Goal: Navigation & Orientation: Find specific page/section

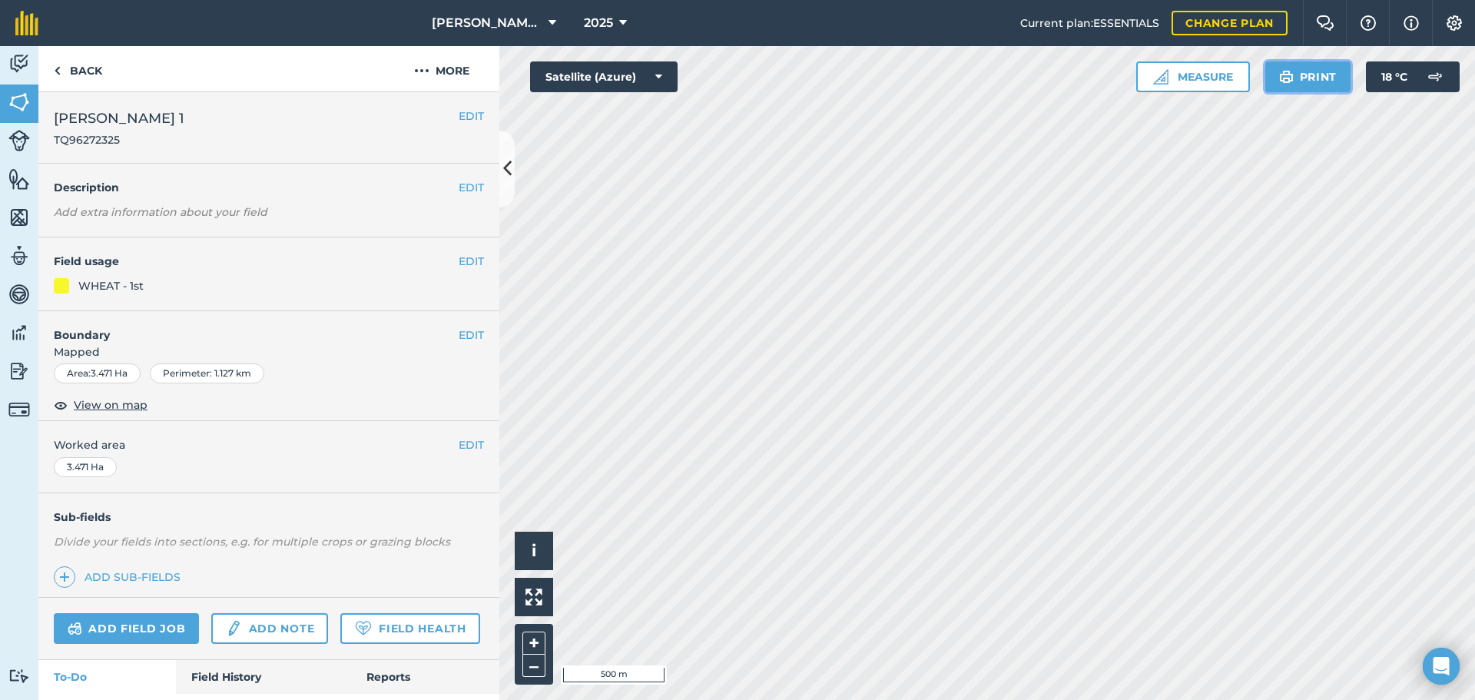
click at [1287, 78] on img at bounding box center [1286, 77] width 15 height 18
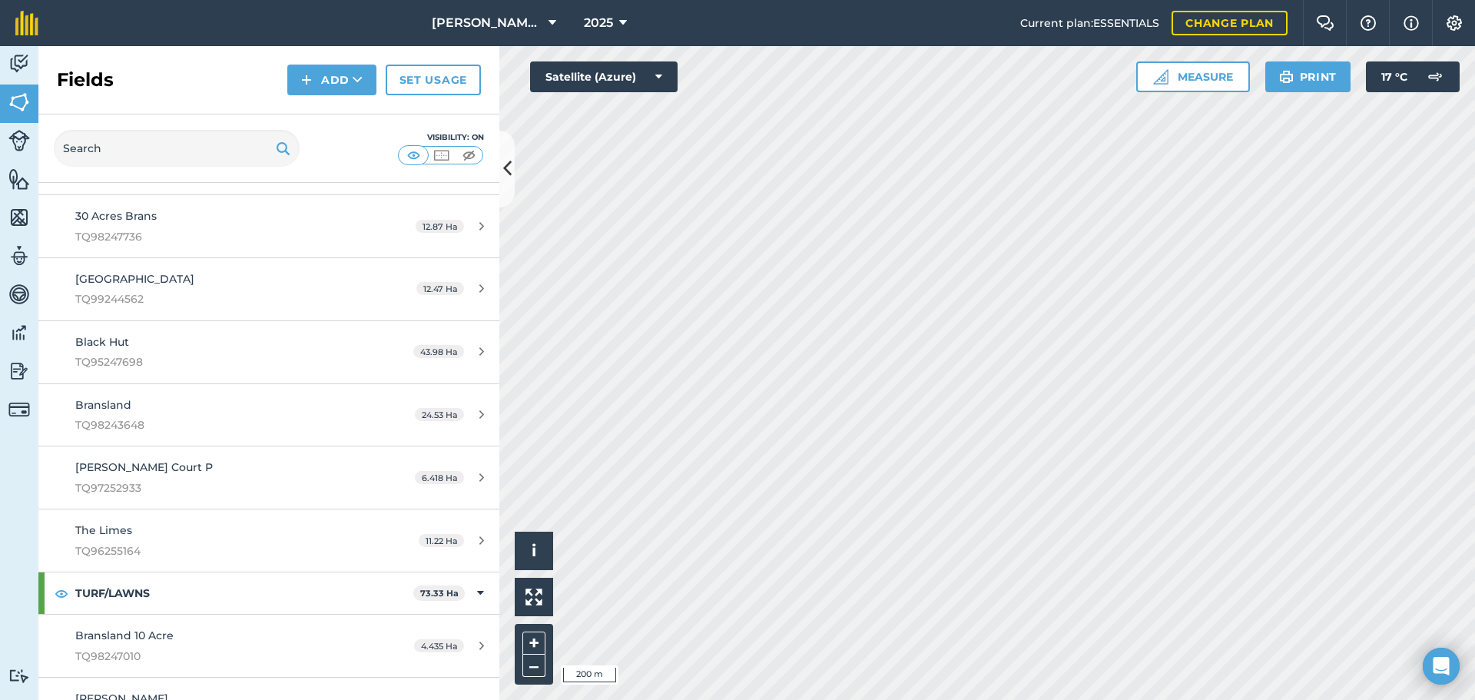
scroll to position [4763, 0]
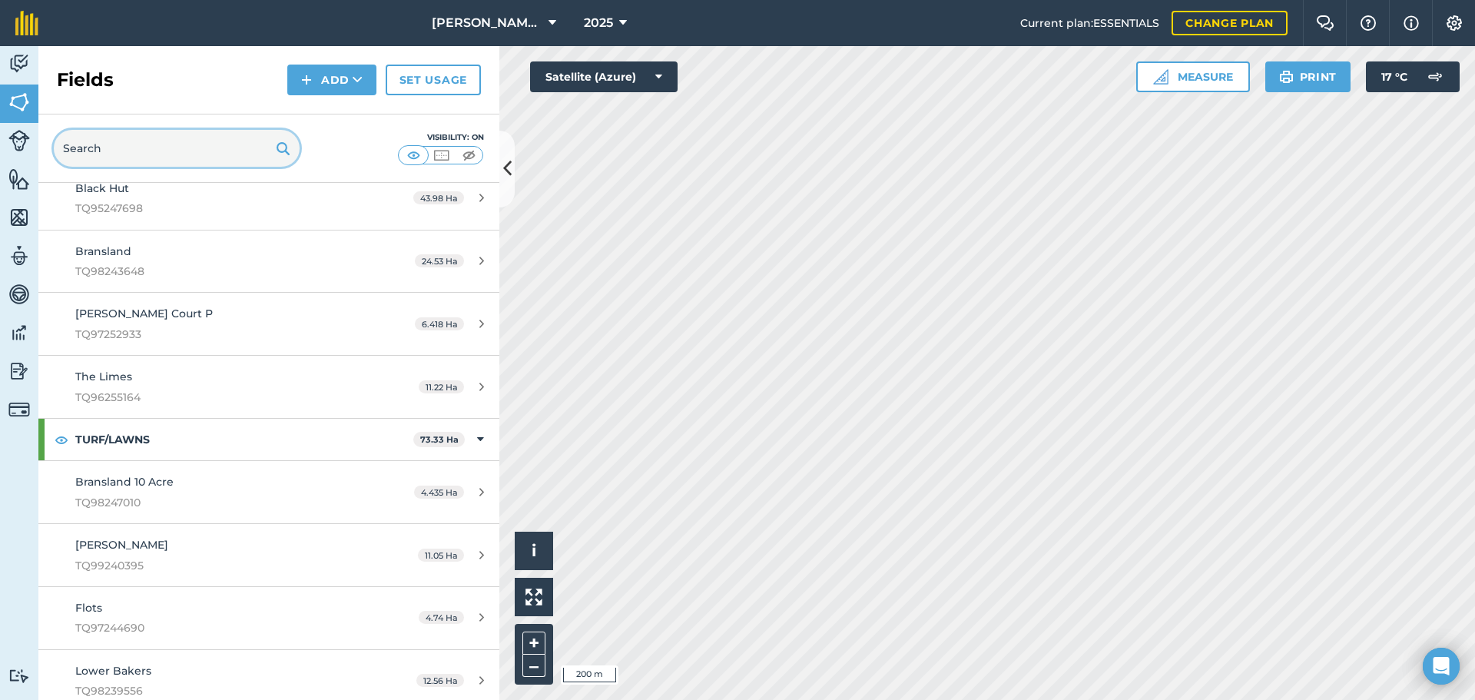
click at [146, 149] on input "text" at bounding box center [177, 148] width 246 height 37
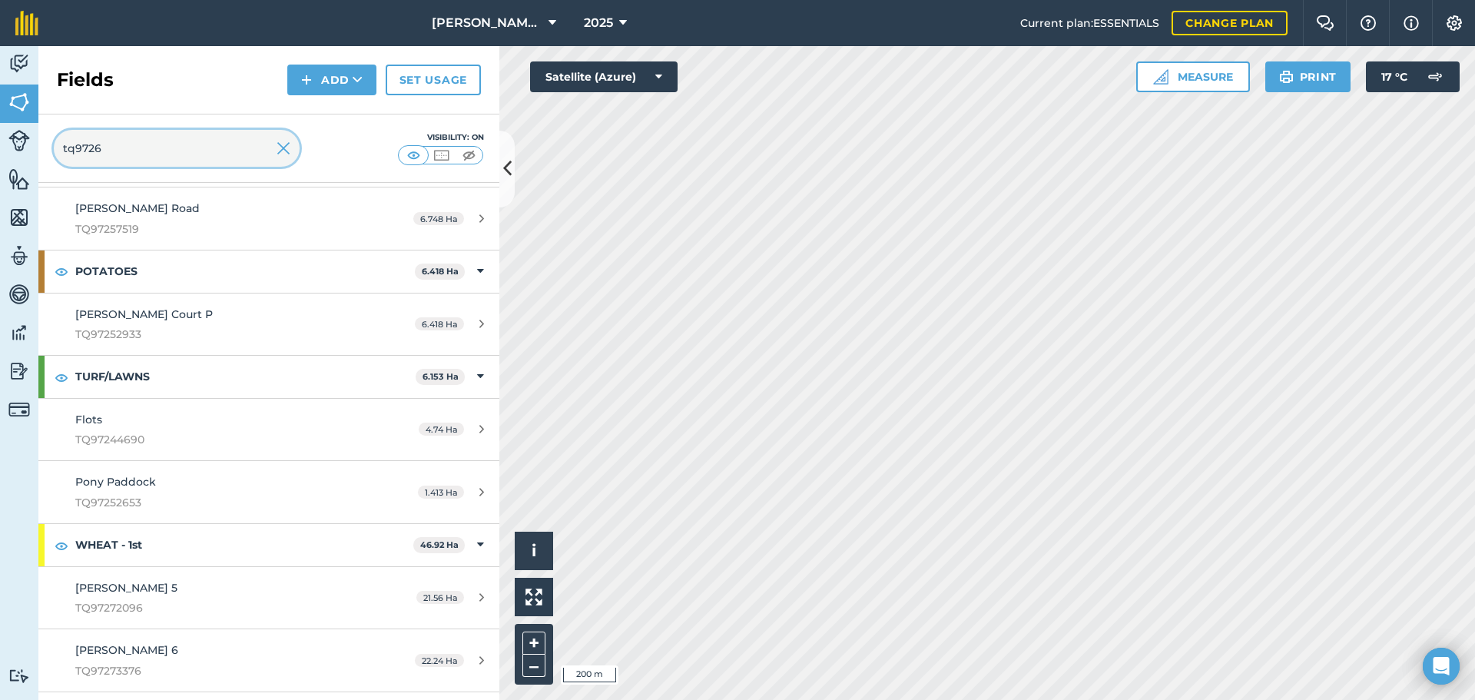
scroll to position [0, 0]
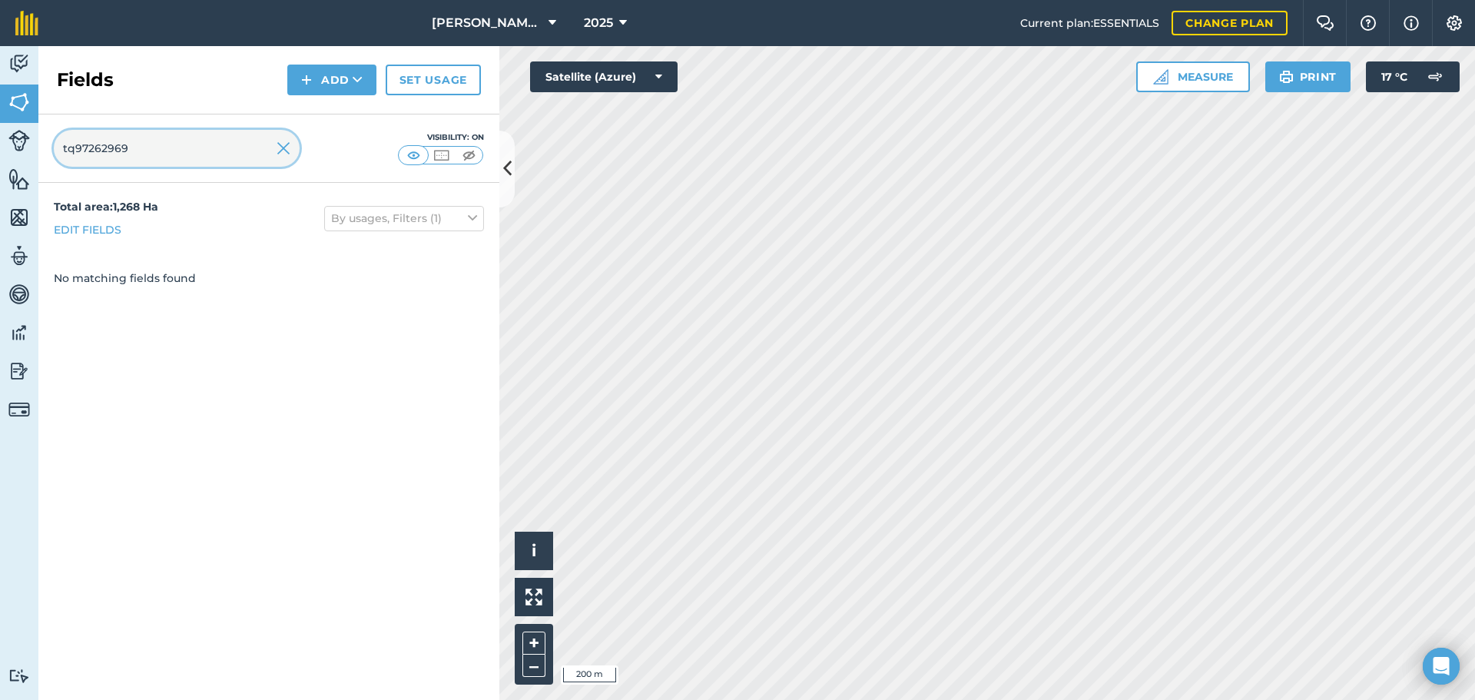
type input "tq97262969"
click at [412, 151] on img at bounding box center [413, 155] width 19 height 15
click at [276, 154] on input "tq97262969" at bounding box center [177, 148] width 246 height 37
click at [284, 148] on img at bounding box center [284, 148] width 14 height 18
